Goal: Task Accomplishment & Management: Use online tool/utility

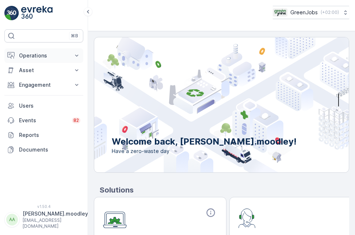
click at [77, 54] on icon at bounding box center [76, 55] width 7 height 7
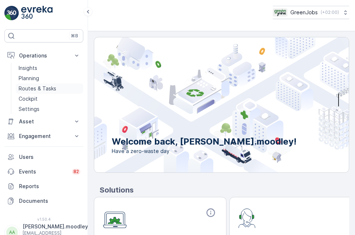
click at [32, 87] on p "Routes & Tasks" at bounding box center [38, 88] width 38 height 7
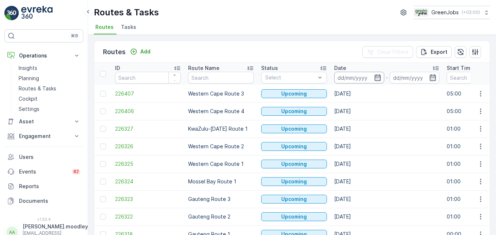
click at [349, 76] on input at bounding box center [360, 78] width 50 height 12
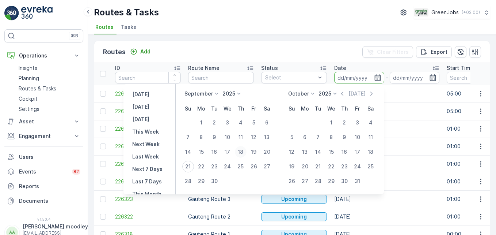
click at [240, 151] on div "18" at bounding box center [241, 152] width 12 height 12
type input "[DATE]"
click at [240, 151] on div "18" at bounding box center [241, 152] width 12 height 12
type input "[DATE]"
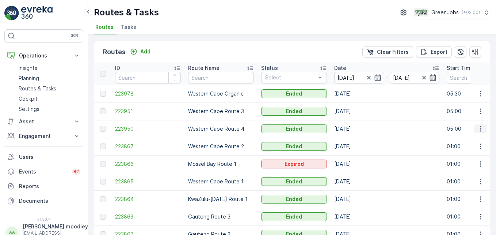
click at [355, 127] on icon "button" at bounding box center [480, 128] width 7 height 7
click at [355, 139] on span "See More Details" at bounding box center [464, 139] width 42 height 7
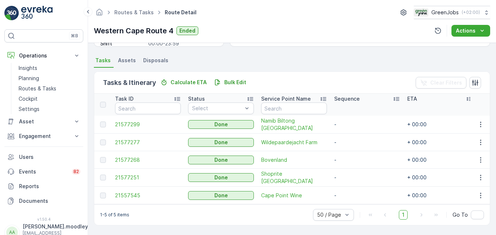
scroll to position [152, 0]
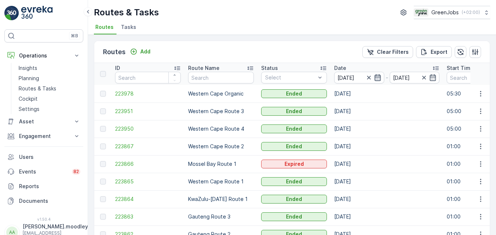
click at [355, 81] on icon "button" at bounding box center [378, 77] width 6 height 7
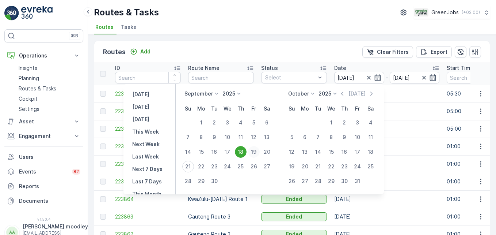
click at [258, 151] on div "19" at bounding box center [254, 152] width 12 height 12
type input "[DATE]"
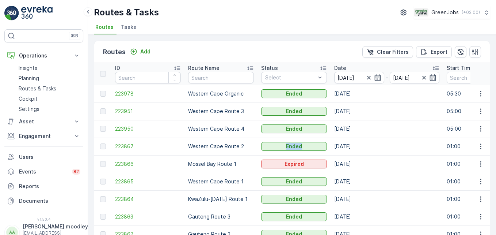
click at [258, 151] on td "Ended" at bounding box center [294, 146] width 73 height 18
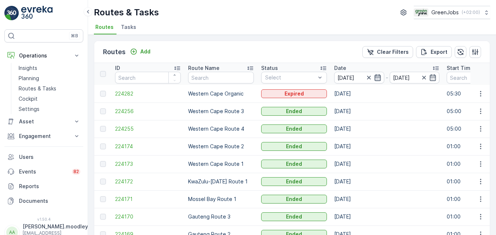
click at [355, 77] on icon "button" at bounding box center [378, 77] width 6 height 7
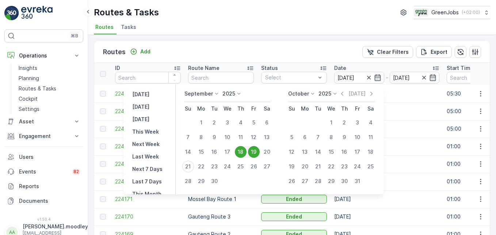
click at [252, 151] on div "19" at bounding box center [254, 152] width 12 height 12
type input "[DATE]"
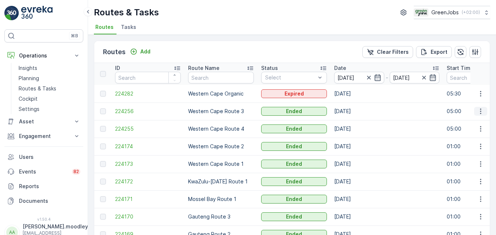
click at [355, 110] on icon "button" at bounding box center [480, 110] width 7 height 7
click at [355, 119] on span "See More Details" at bounding box center [464, 121] width 42 height 7
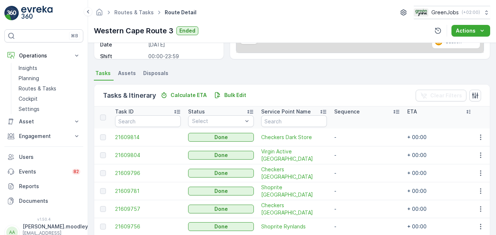
scroll to position [136, 0]
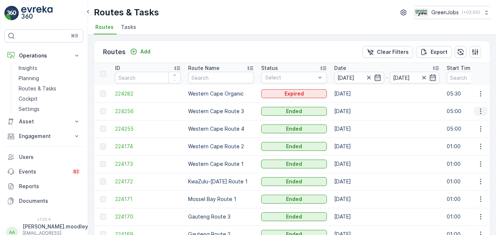
click at [355, 112] on icon "button" at bounding box center [480, 110] width 7 height 7
click at [355, 121] on span "See More Details" at bounding box center [464, 121] width 42 height 7
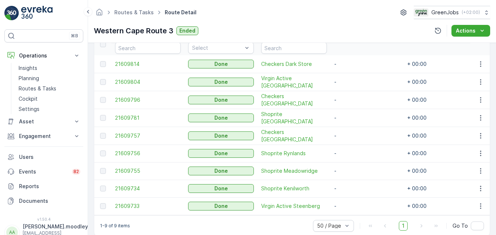
scroll to position [210, 0]
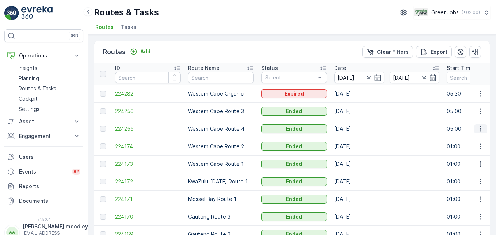
click at [355, 128] on icon "button" at bounding box center [480, 128] width 1 height 5
click at [355, 137] on span "See More Details" at bounding box center [464, 139] width 42 height 7
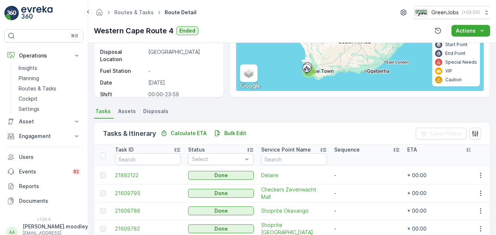
scroll to position [97, 0]
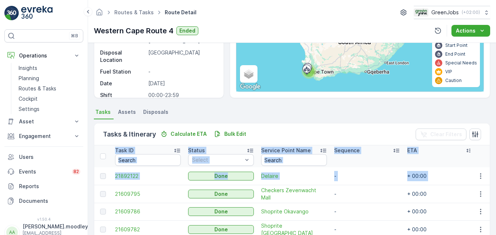
drag, startPoint x: 493, startPoint y: 133, endPoint x: 496, endPoint y: 170, distance: 37.0
drag, startPoint x: 496, startPoint y: 170, endPoint x: 466, endPoint y: 180, distance: 31.5
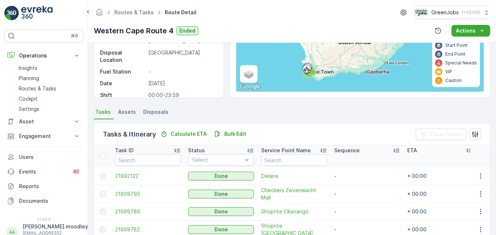
drag, startPoint x: 466, startPoint y: 180, endPoint x: 470, endPoint y: 196, distance: 16.6
click at [355, 196] on td at bounding box center [481, 194] width 20 height 18
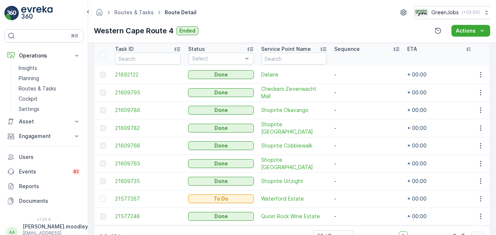
scroll to position [199, 0]
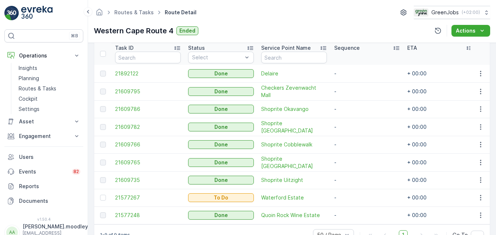
drag, startPoint x: 479, startPoint y: 198, endPoint x: 351, endPoint y: 212, distance: 128.3
drag, startPoint x: 351, startPoint y: 212, endPoint x: 347, endPoint y: 196, distance: 16.9
drag, startPoint x: 347, startPoint y: 196, endPoint x: 374, endPoint y: 204, distance: 28.1
drag, startPoint x: 374, startPoint y: 204, endPoint x: 413, endPoint y: 211, distance: 39.7
drag, startPoint x: 413, startPoint y: 211, endPoint x: 474, endPoint y: 217, distance: 61.0
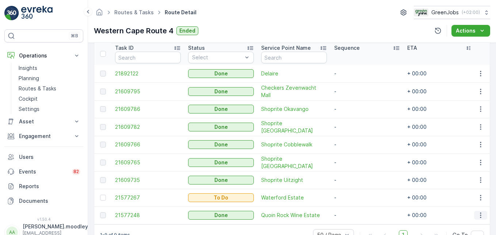
click at [355, 217] on button "button" at bounding box center [481, 215] width 13 height 9
click at [355, 184] on td "+ 00:00" at bounding box center [440, 180] width 73 height 18
click at [355, 196] on icon "button" at bounding box center [480, 197] width 1 height 5
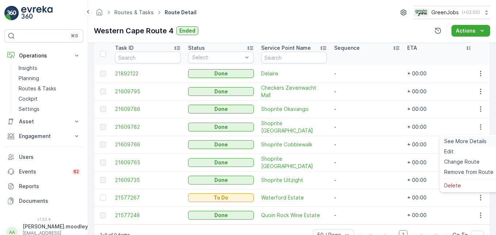
click at [355, 138] on span "See More Details" at bounding box center [466, 140] width 42 height 7
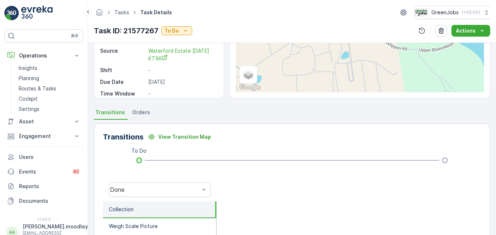
scroll to position [97, 0]
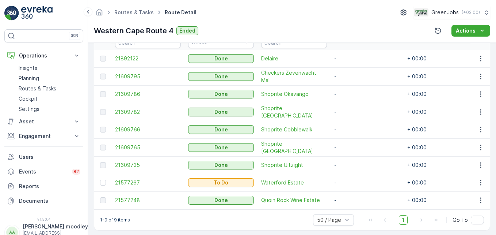
scroll to position [216, 0]
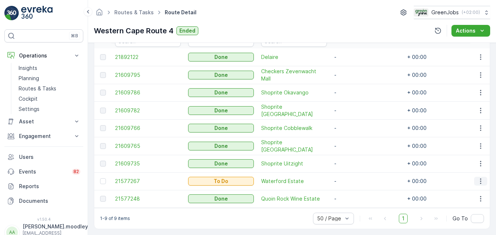
click at [355, 177] on icon "button" at bounding box center [480, 180] width 7 height 7
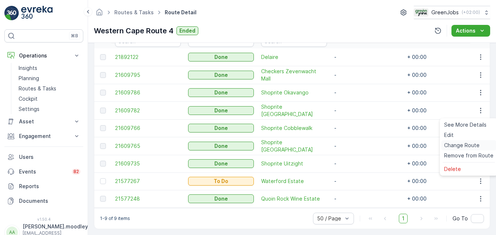
click at [355, 144] on span "Change Route" at bounding box center [462, 144] width 35 height 7
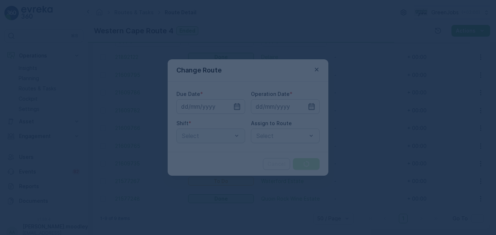
type input "[DATE]"
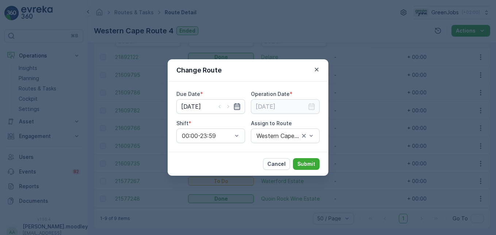
click at [239, 108] on icon "button" at bounding box center [237, 106] width 7 height 7
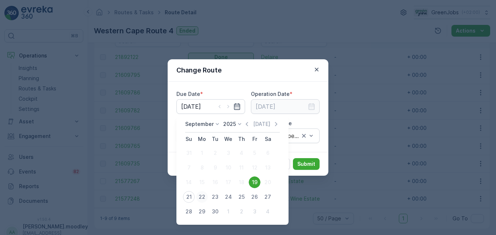
click at [203, 195] on div "22" at bounding box center [202, 197] width 12 height 12
type input "[DATE]"
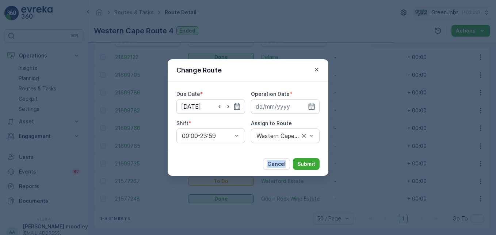
click at [203, 195] on div "Change Route Due Date * [DATE] Operation Date * Shift * 00:00-23:59 Assign to […" at bounding box center [248, 117] width 496 height 235
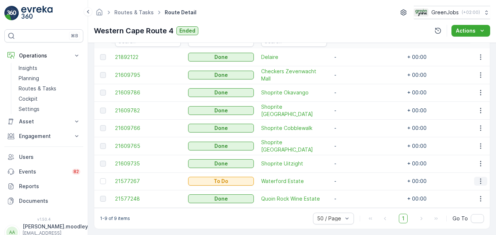
click at [355, 178] on icon "button" at bounding box center [480, 180] width 7 height 7
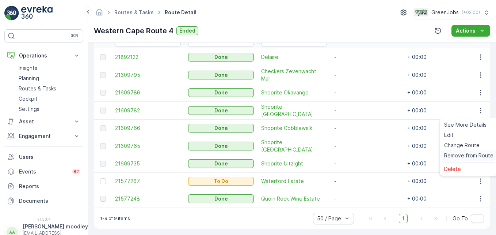
click at [355, 154] on span "Remove from Route" at bounding box center [469, 155] width 49 height 7
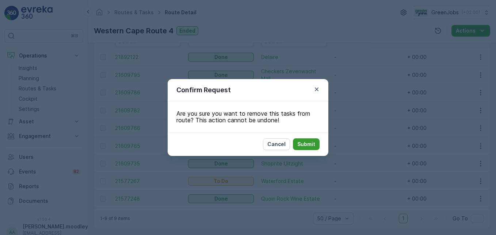
click at [308, 143] on p "Submit" at bounding box center [307, 143] width 18 height 7
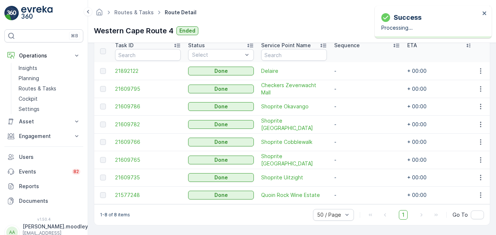
scroll to position [204, 0]
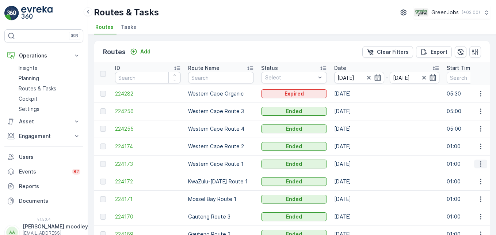
click at [355, 165] on icon "button" at bounding box center [480, 163] width 7 height 7
click at [355, 174] on span "See More Details" at bounding box center [464, 174] width 42 height 7
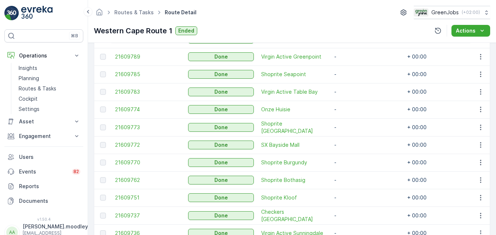
scroll to position [235, 0]
